Goal: Task Accomplishment & Management: Manage account settings

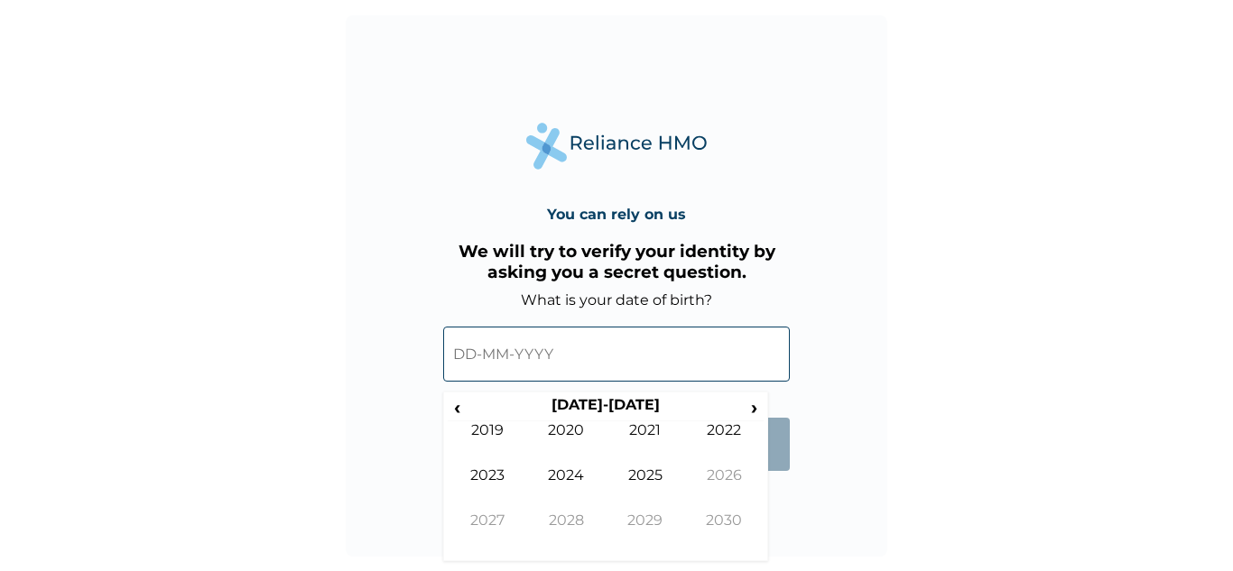
click at [449, 357] on input "text" at bounding box center [616, 354] width 347 height 55
click at [462, 410] on span "‹" at bounding box center [457, 407] width 19 height 23
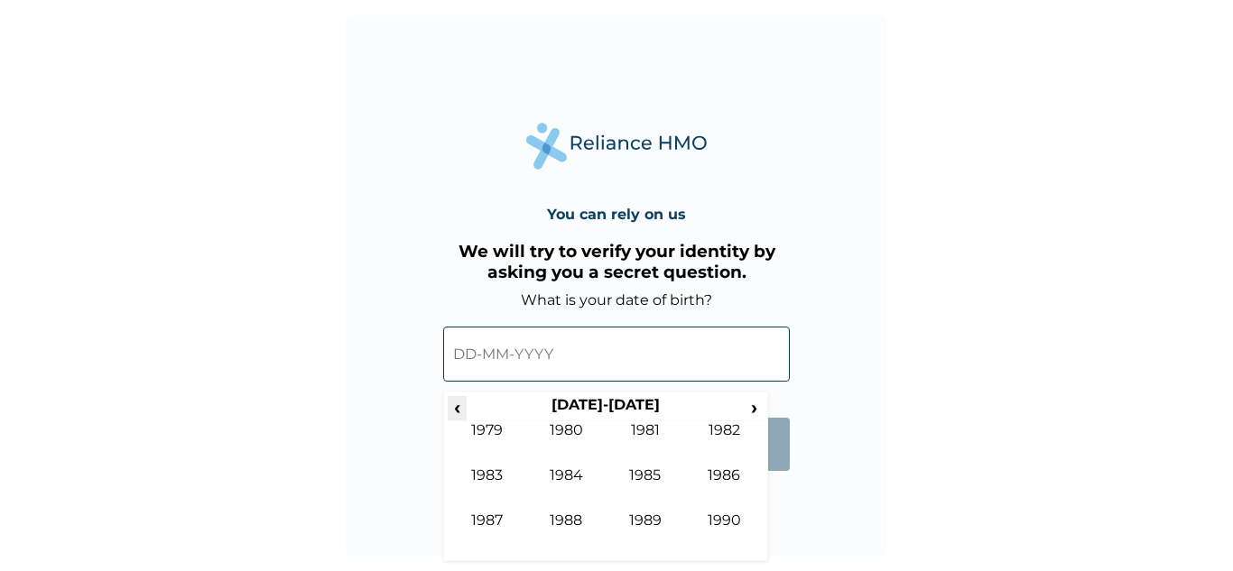
click at [462, 410] on span "‹" at bounding box center [457, 407] width 19 height 23
click at [748, 406] on span "›" at bounding box center [755, 407] width 20 height 23
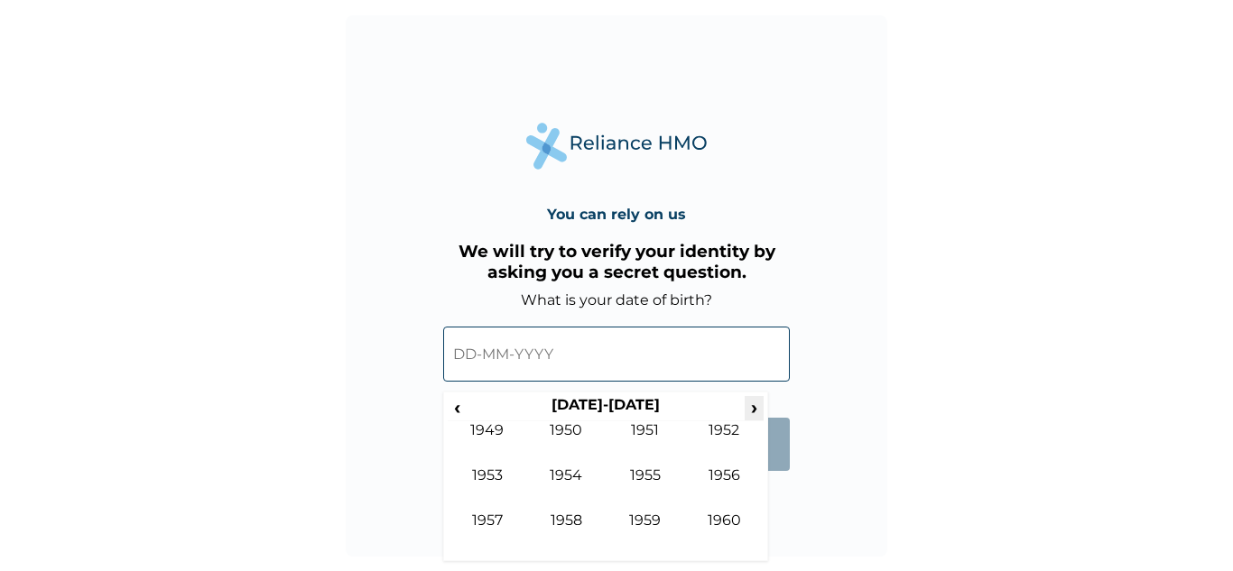
click at [748, 406] on span "›" at bounding box center [755, 407] width 20 height 23
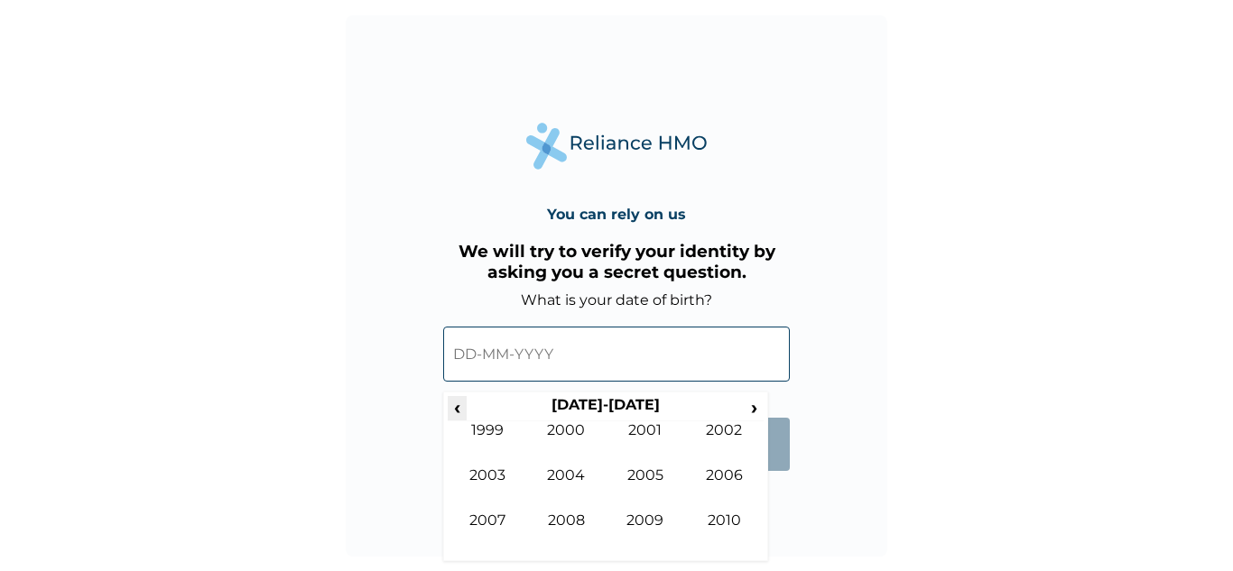
click at [462, 412] on span "‹" at bounding box center [457, 407] width 19 height 23
click at [735, 432] on td "1992" at bounding box center [724, 444] width 79 height 45
click at [735, 432] on td "Apr" at bounding box center [724, 444] width 79 height 45
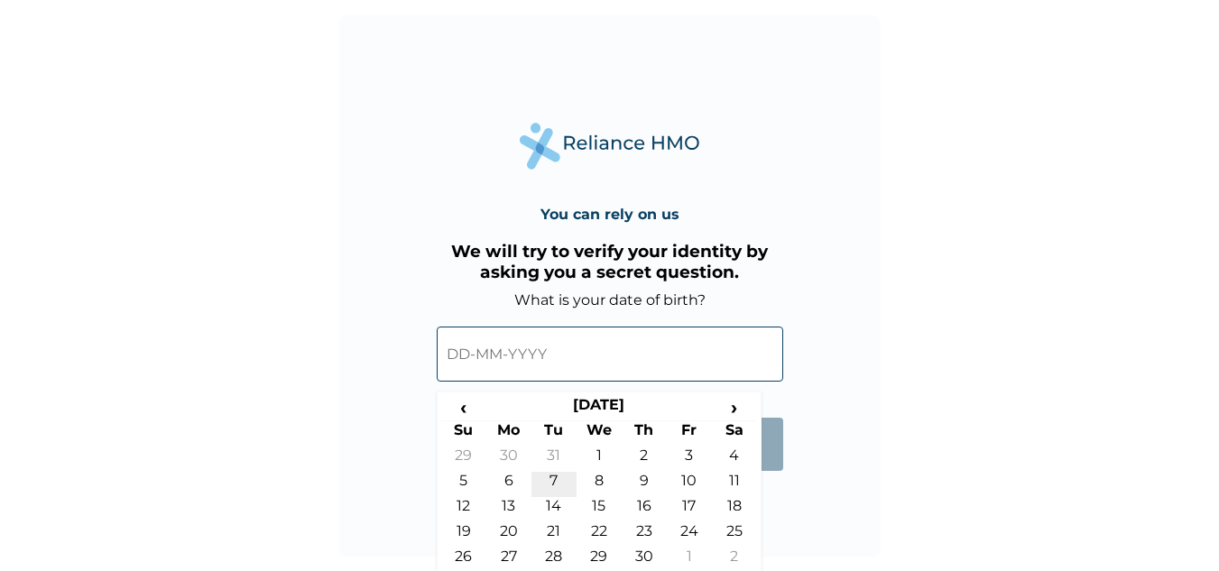
click at [551, 485] on td "7" at bounding box center [554, 484] width 45 height 25
type input "[DATE]"
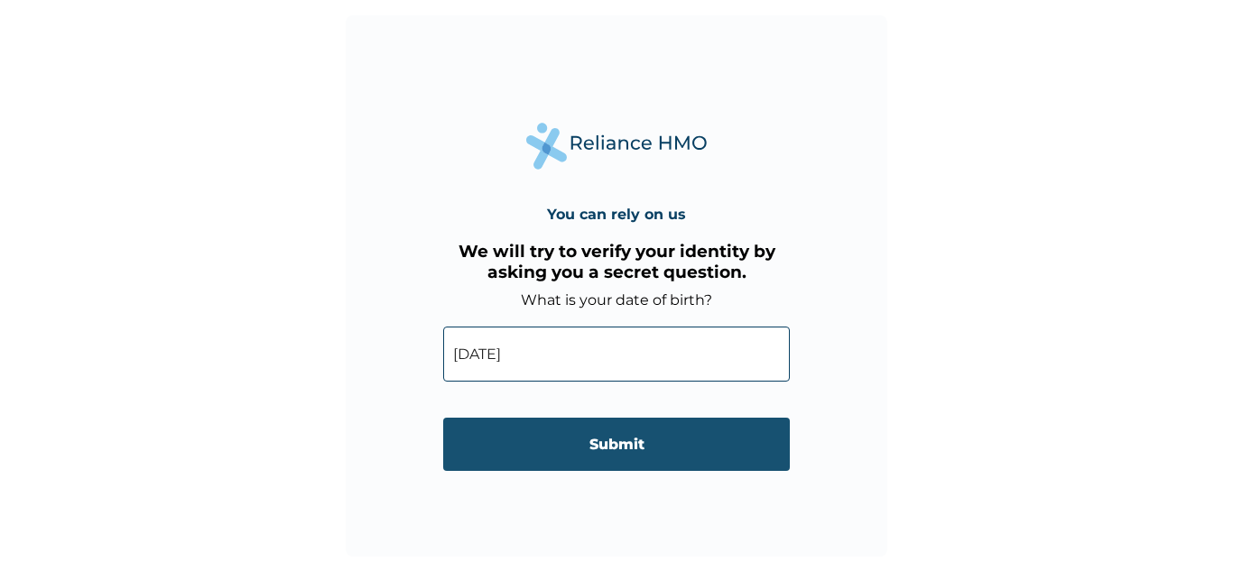
click at [598, 423] on input "Submit" at bounding box center [616, 444] width 347 height 53
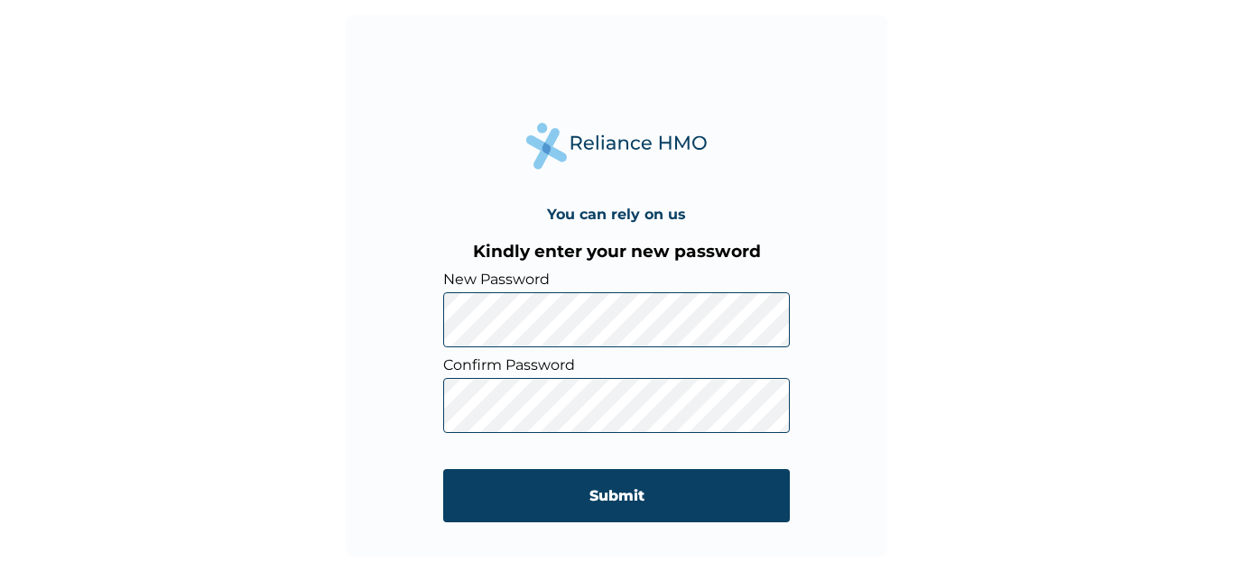
click input "Submit" at bounding box center [616, 495] width 347 height 53
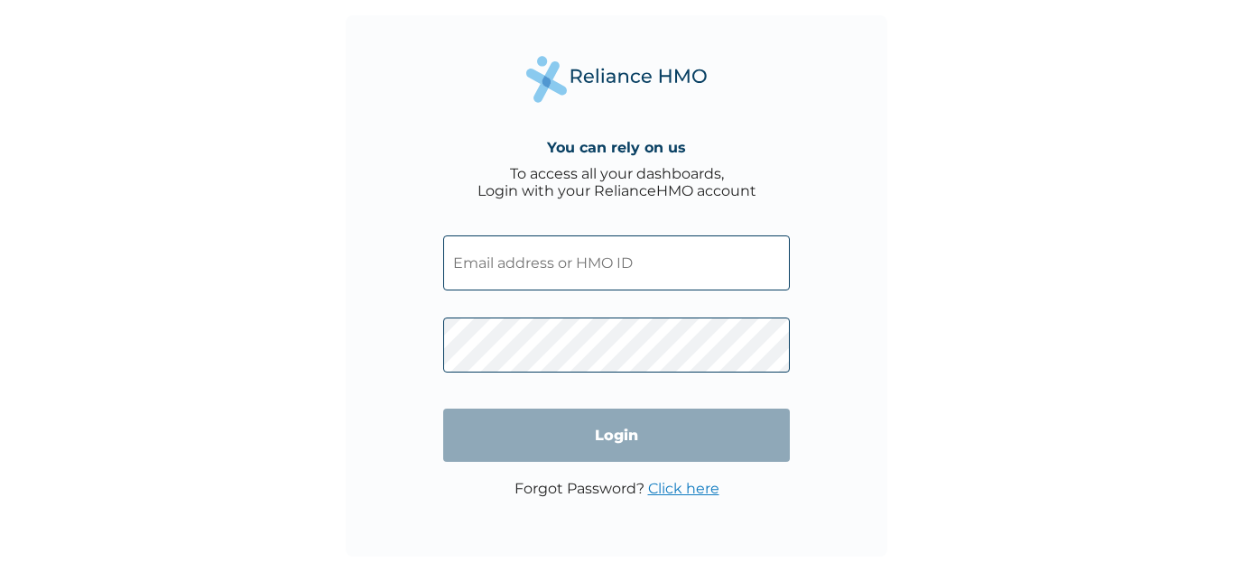
click at [644, 273] on input "text" at bounding box center [616, 263] width 347 height 55
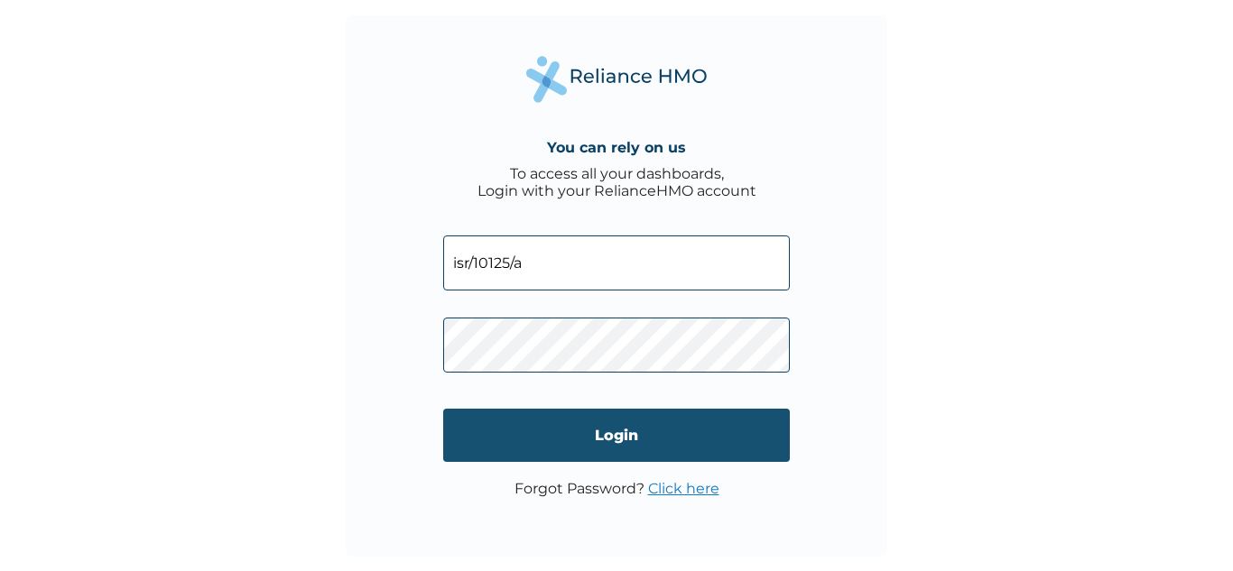
type input "isr/10125/a"
click at [616, 455] on input "Login" at bounding box center [616, 435] width 347 height 53
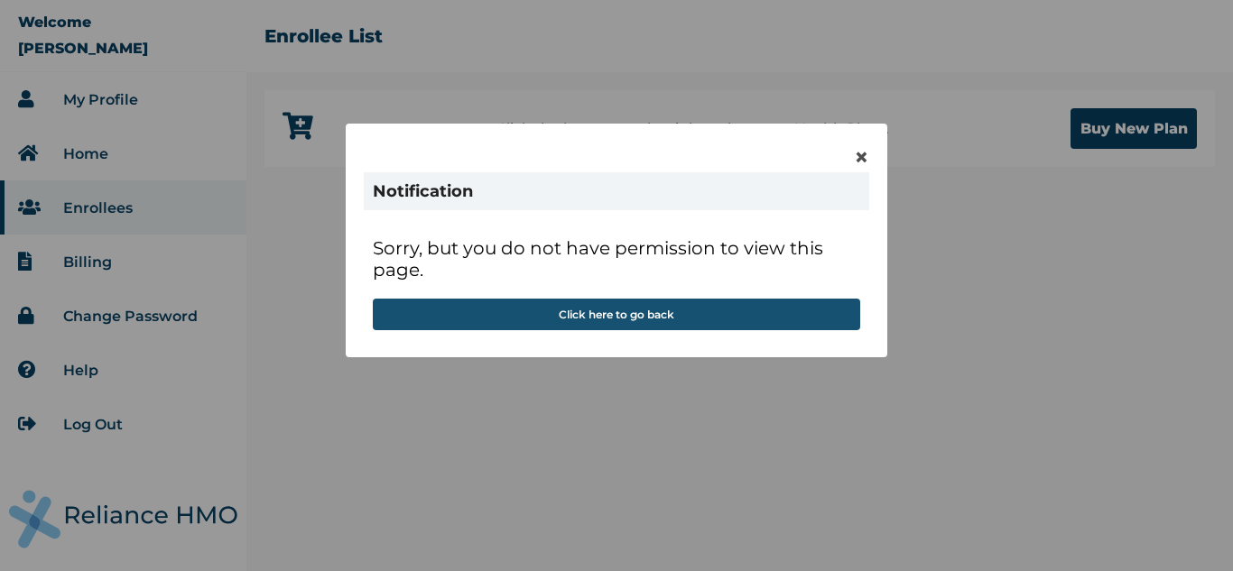
click at [690, 315] on button "Click here to go back" at bounding box center [616, 315] width 487 height 32
